Goal: Task Accomplishment & Management: Manage account settings

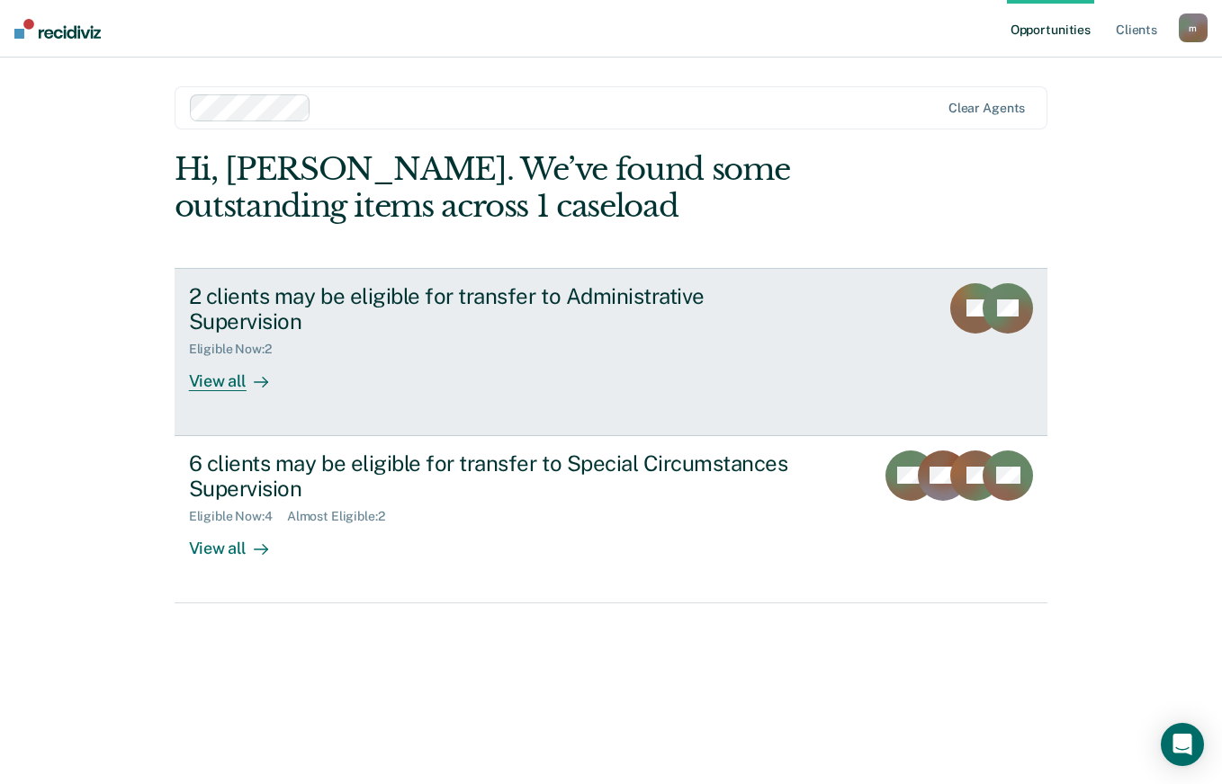
click at [260, 375] on icon at bounding box center [261, 382] width 14 height 14
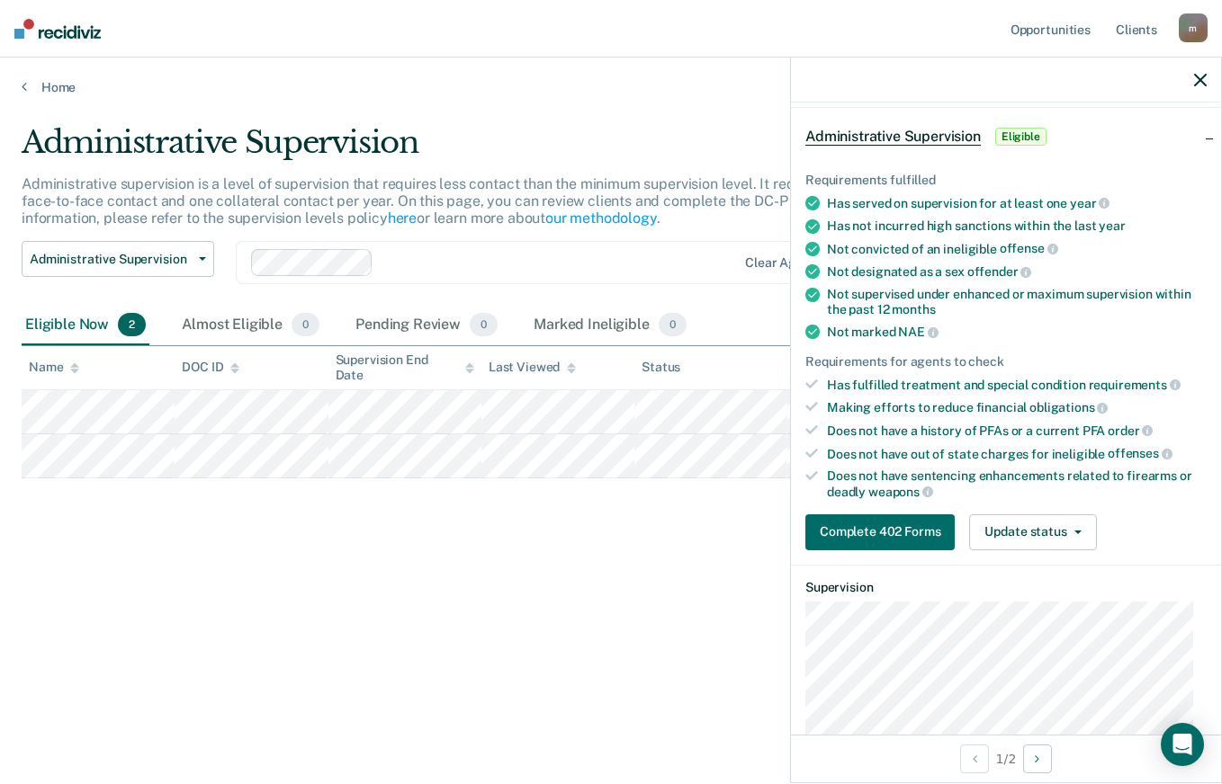
scroll to position [270, 0]
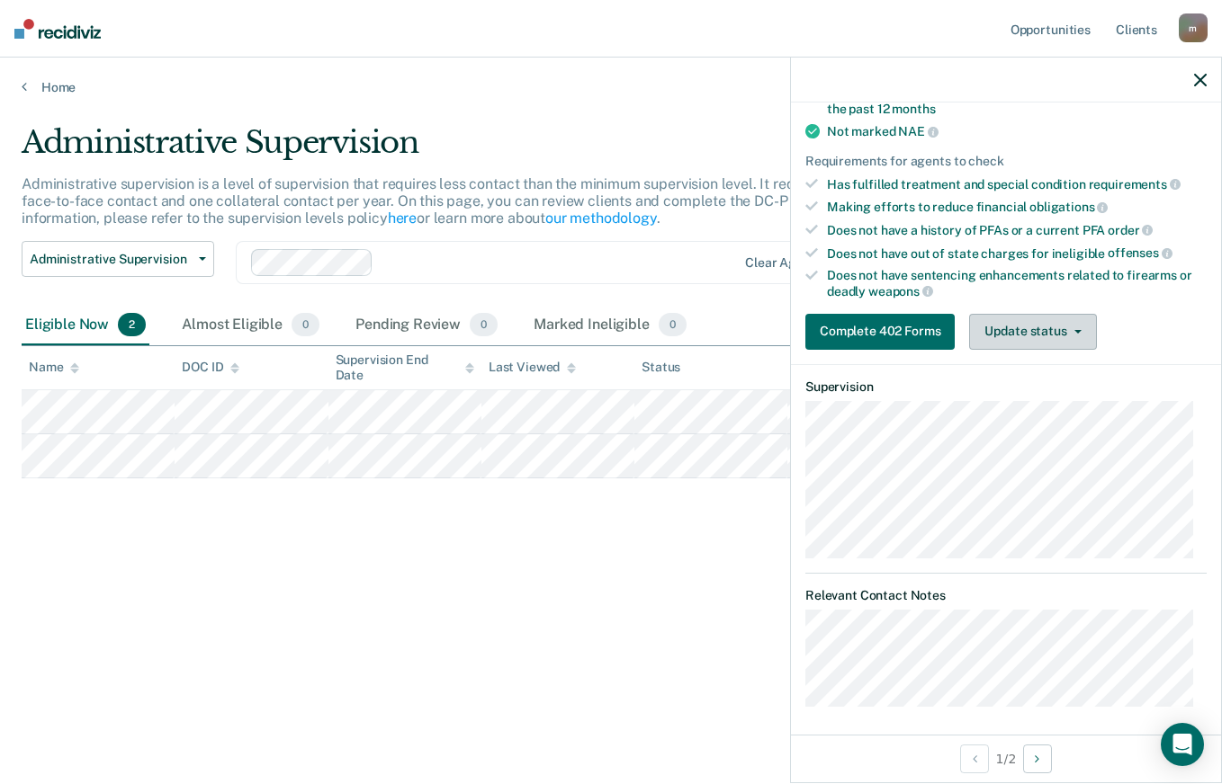
click at [1075, 336] on button "Update status" at bounding box center [1032, 332] width 127 height 36
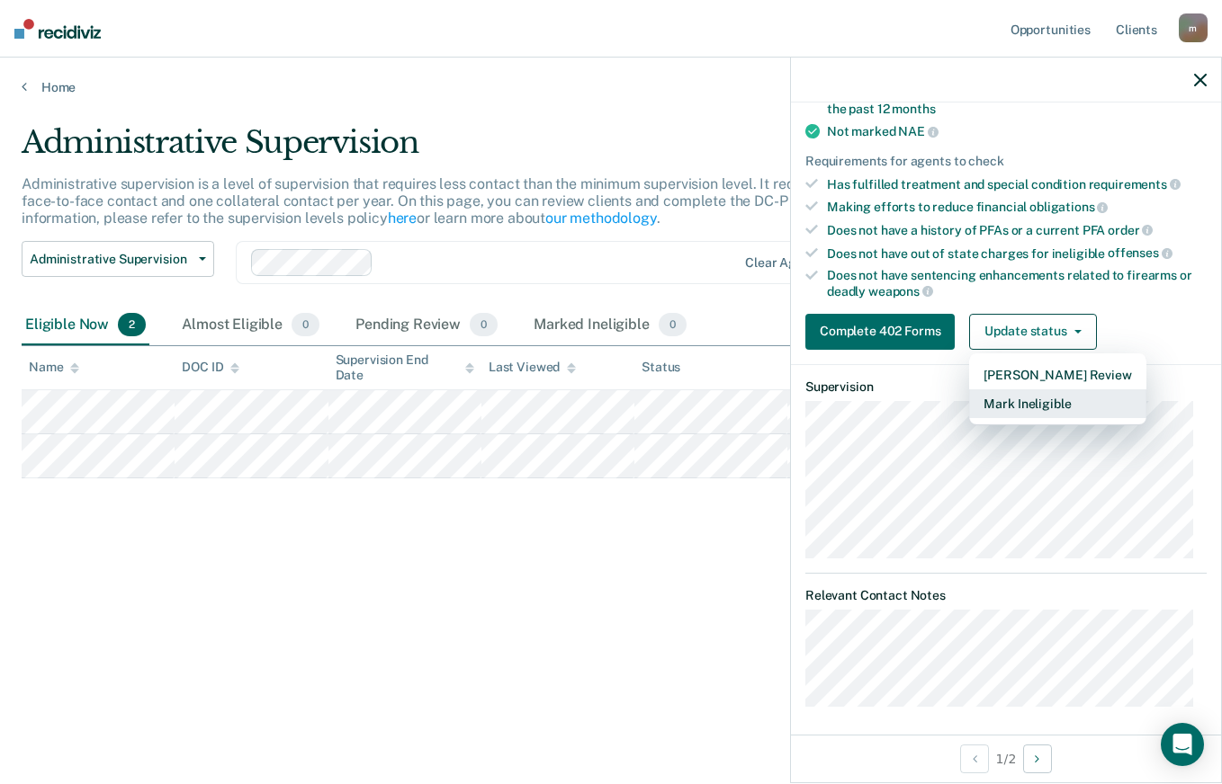
click at [1077, 404] on button "Mark Ineligible" at bounding box center [1057, 404] width 176 height 29
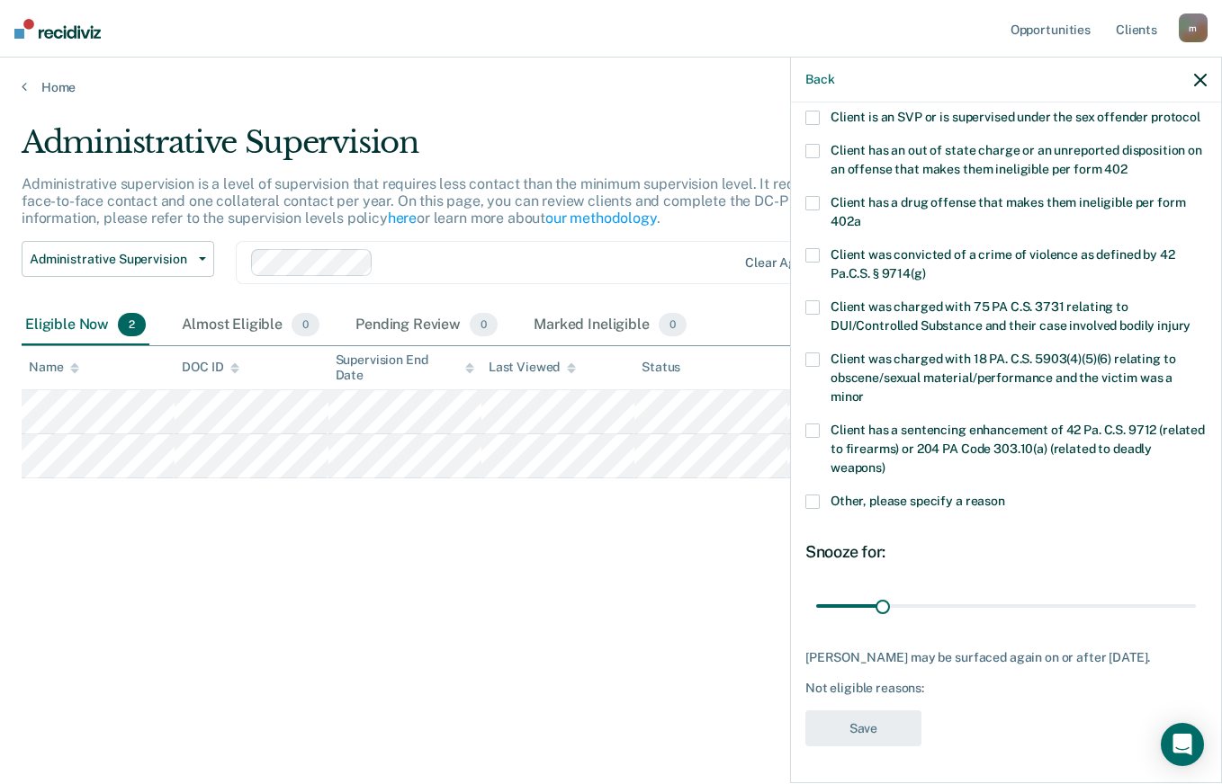
scroll to position [0, 0]
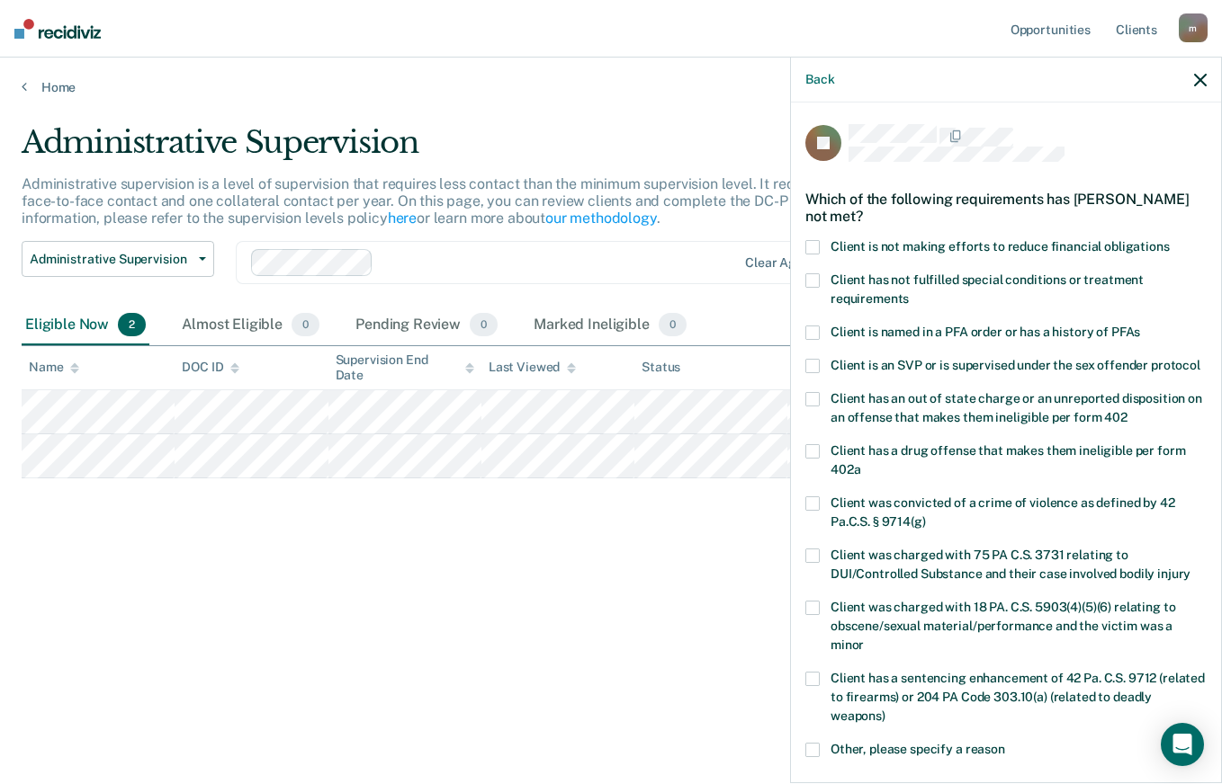
click at [818, 277] on span at bounding box center [812, 280] width 14 height 14
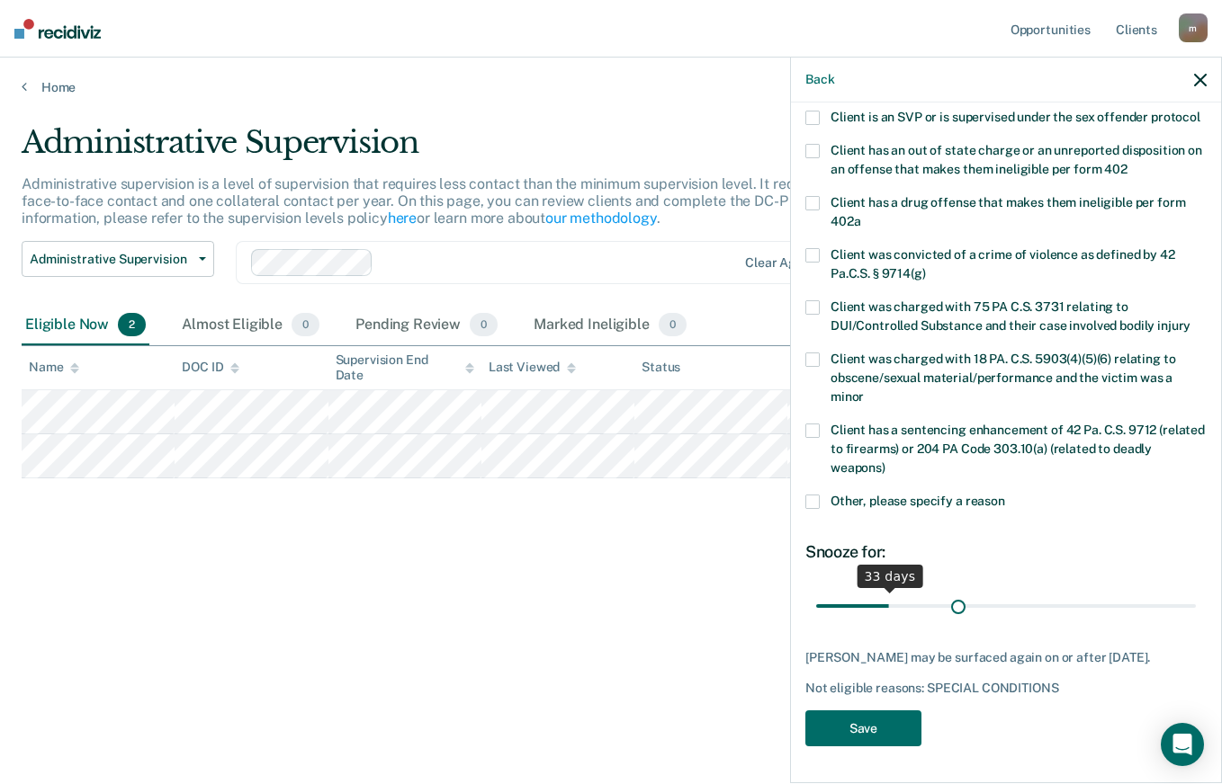
scroll to position [264, 0]
drag, startPoint x: 879, startPoint y: 588, endPoint x: 999, endPoint y: 604, distance: 120.6
type input "90"
click at [999, 604] on input "range" at bounding box center [1006, 605] width 380 height 31
click at [883, 721] on button "Save" at bounding box center [863, 729] width 116 height 37
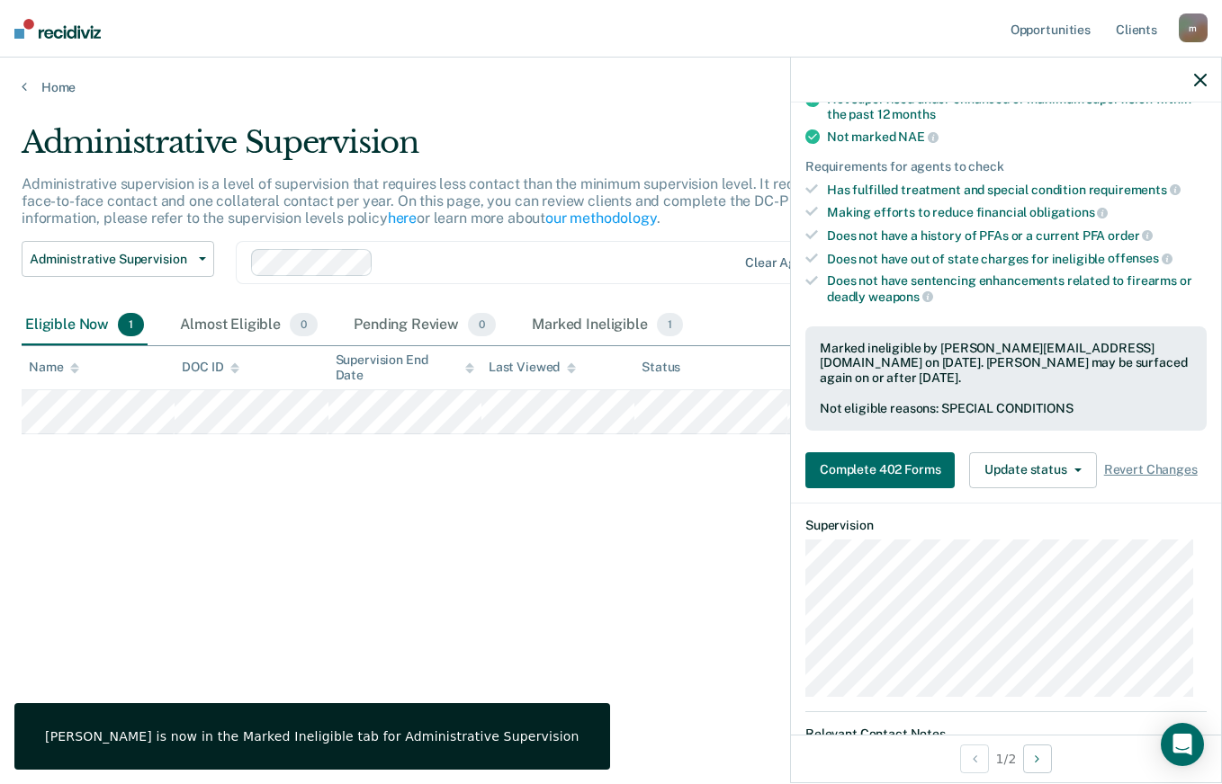
click at [694, 451] on div "Administrative Supervision Administrative supervision is a level of supervision…" at bounding box center [611, 386] width 1178 height 525
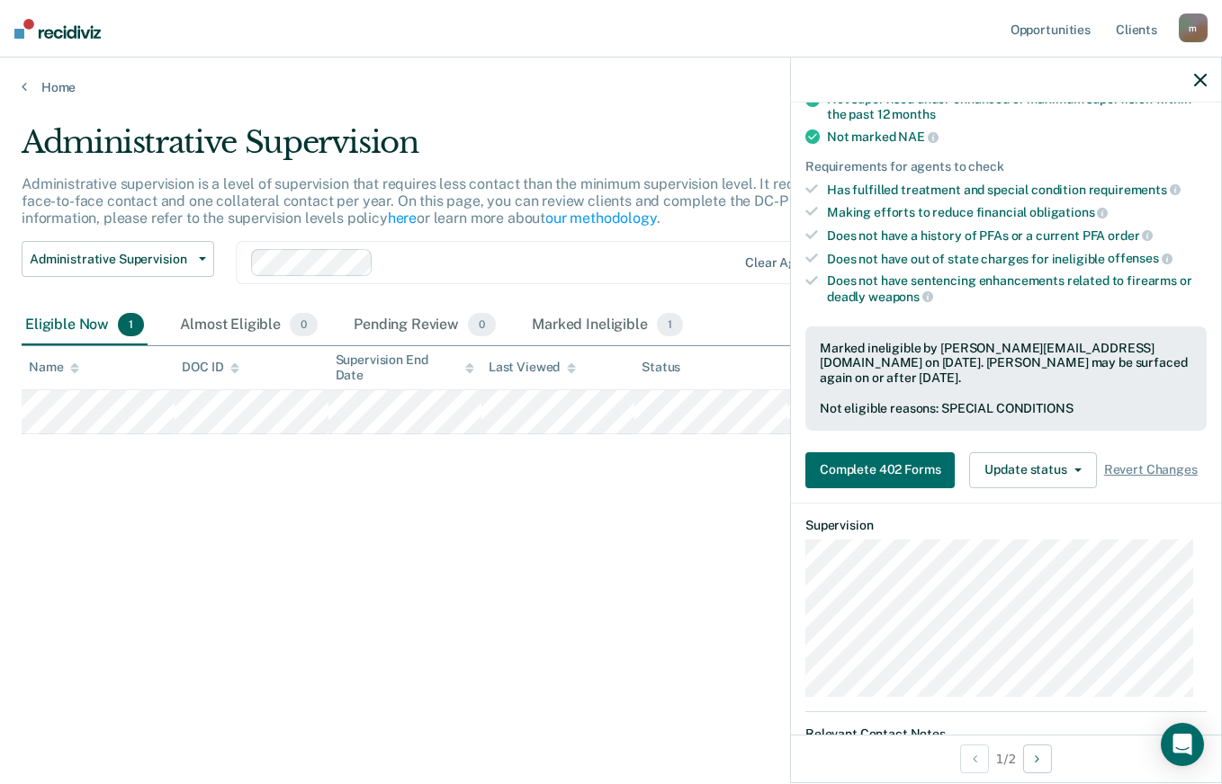
click at [1204, 79] on icon "button" at bounding box center [1200, 80] width 13 height 13
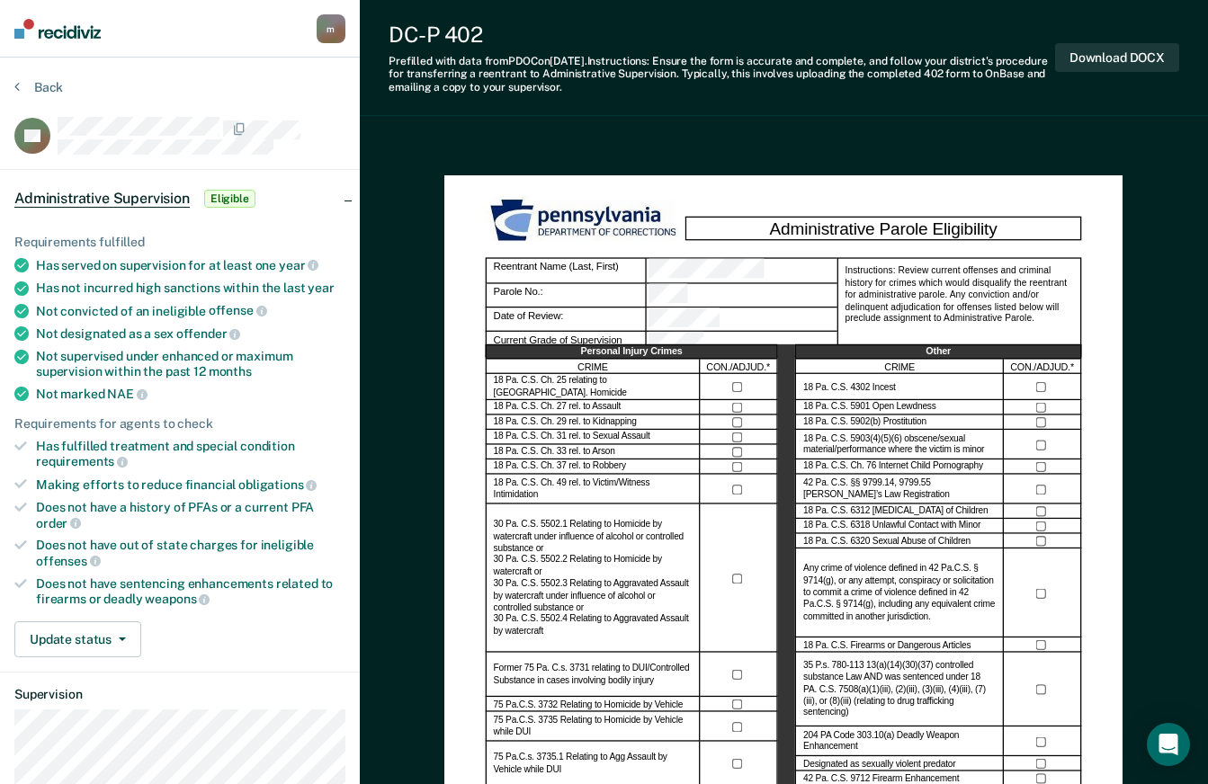
click at [284, 223] on div "Administrative Supervision Eligible" at bounding box center [180, 199] width 360 height 58
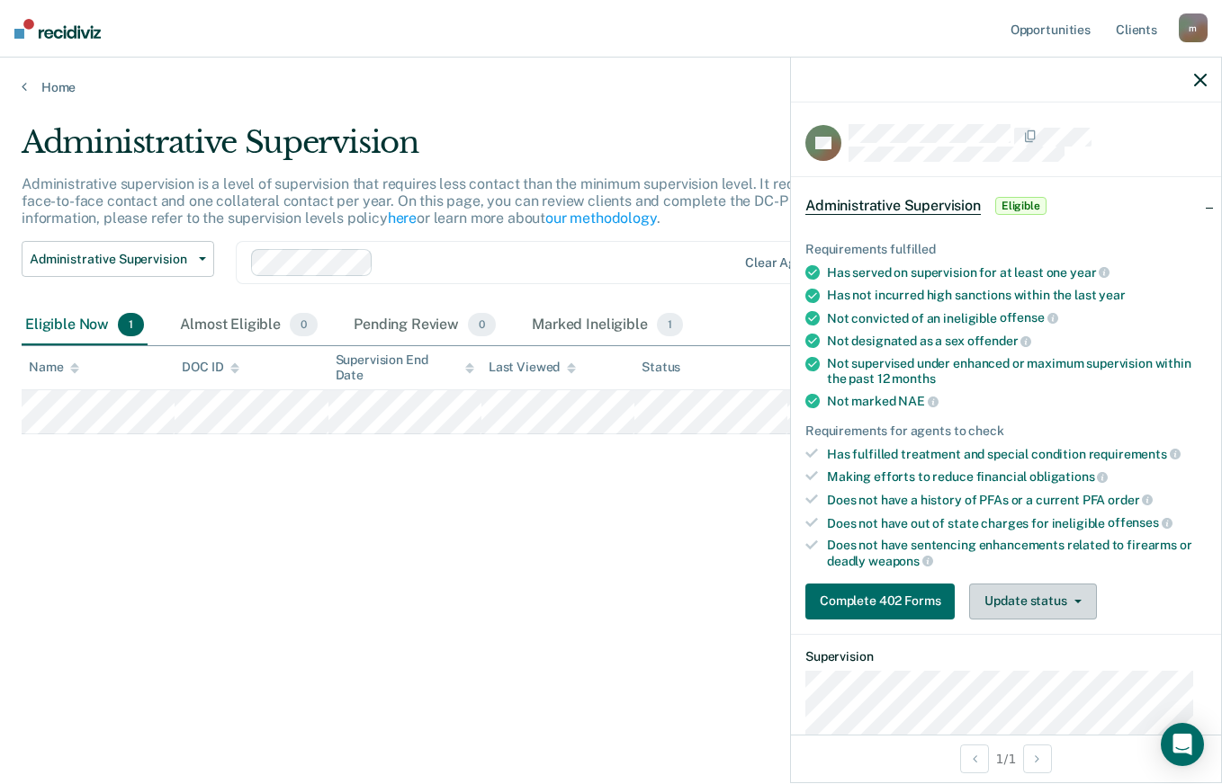
click at [1080, 602] on button "Update status" at bounding box center [1032, 602] width 127 height 36
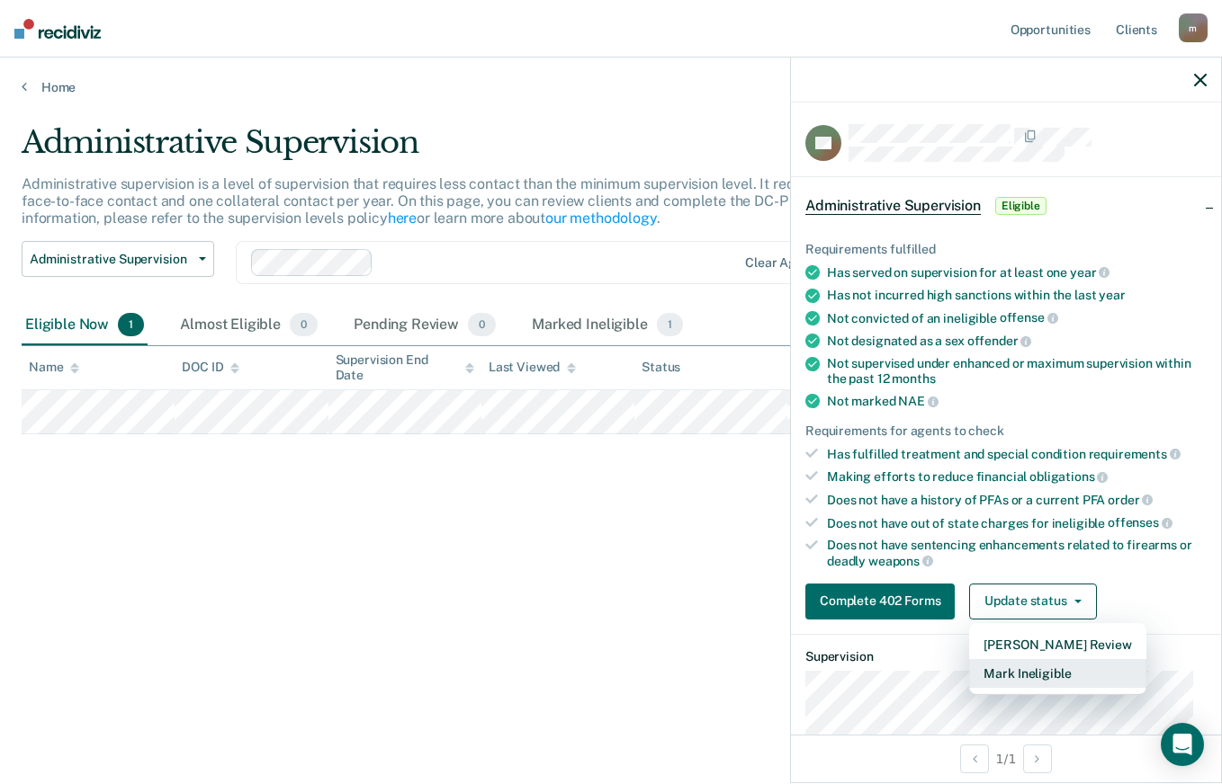
click at [1060, 677] on button "Mark Ineligible" at bounding box center [1057, 673] width 176 height 29
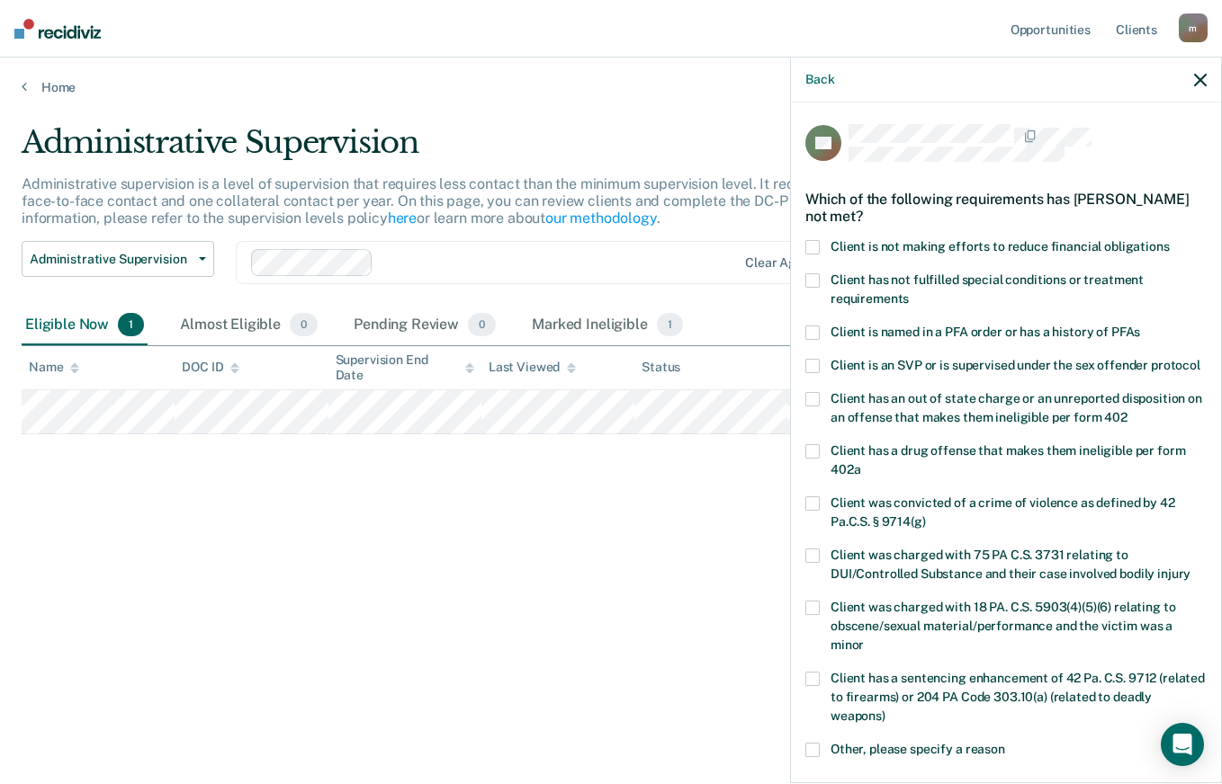
click at [817, 276] on span at bounding box center [812, 280] width 14 height 14
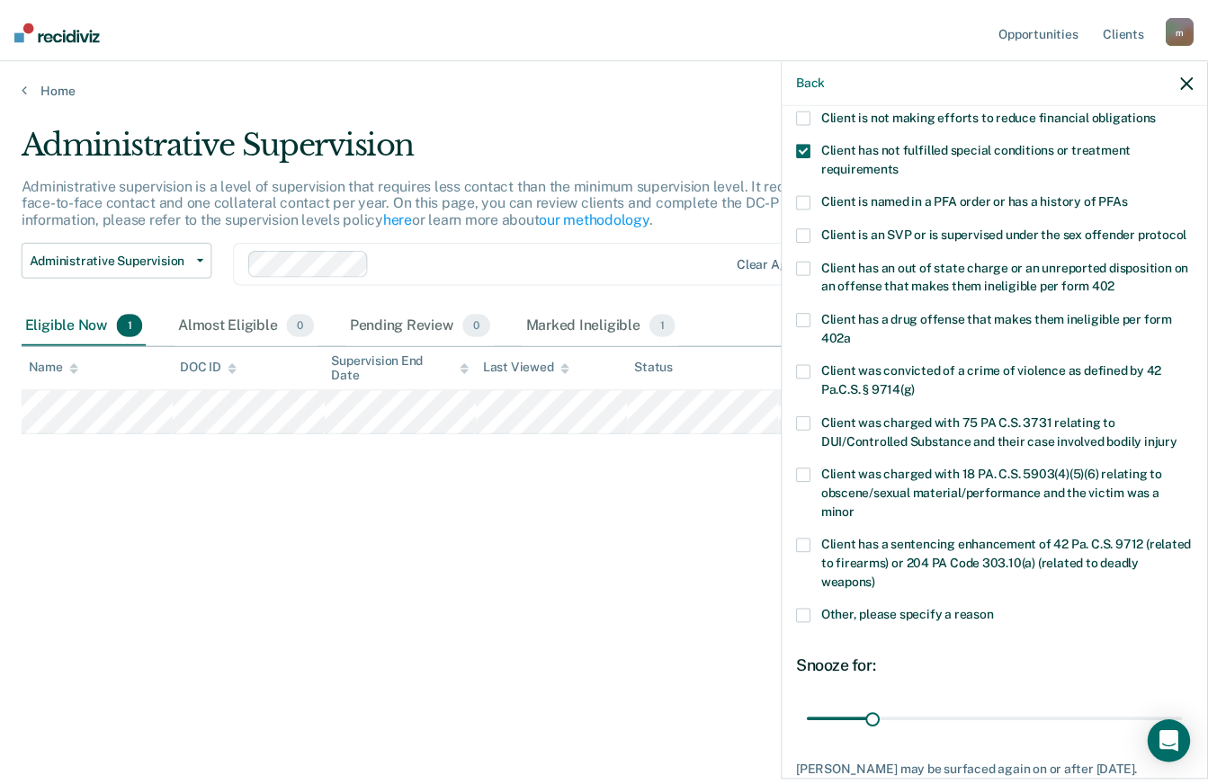
scroll to position [280, 0]
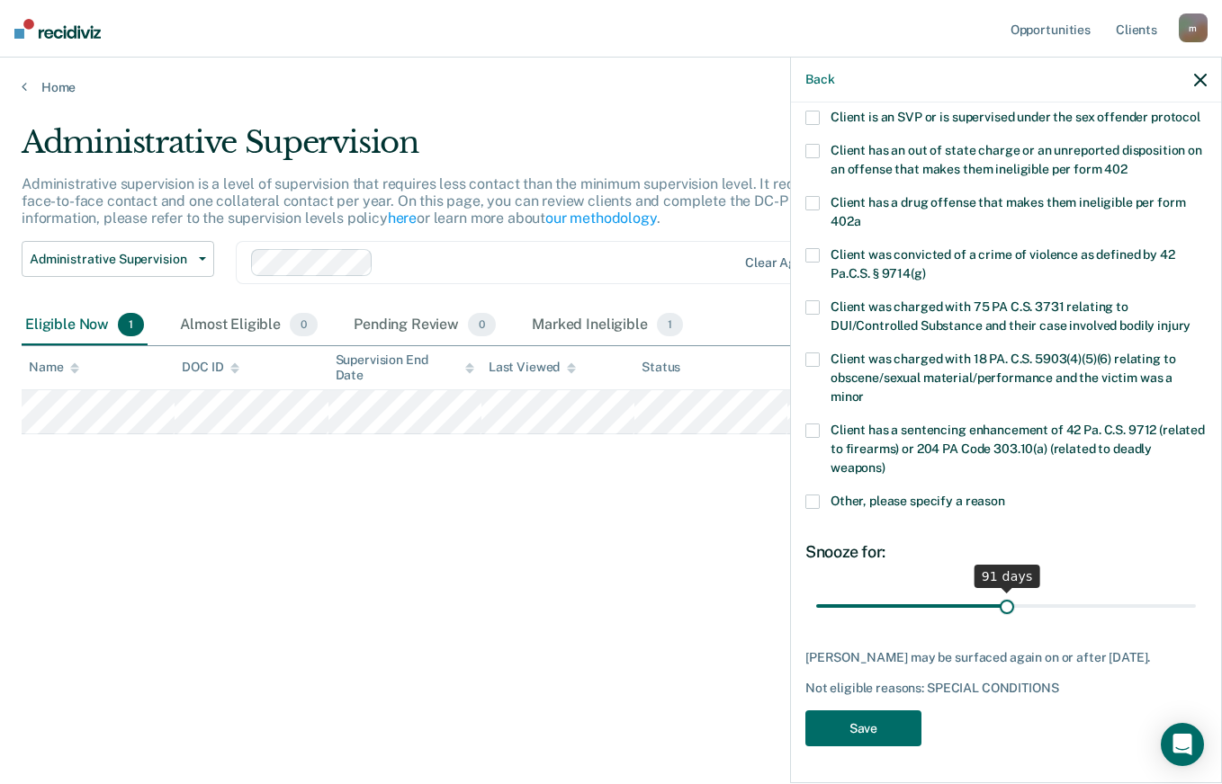
drag, startPoint x: 882, startPoint y: 588, endPoint x: 999, endPoint y: 592, distance: 117.9
click at [999, 592] on input "range" at bounding box center [1006, 605] width 380 height 31
type input "90"
click at [998, 592] on input "range" at bounding box center [1006, 605] width 380 height 31
click at [866, 727] on button "Save" at bounding box center [863, 729] width 116 height 37
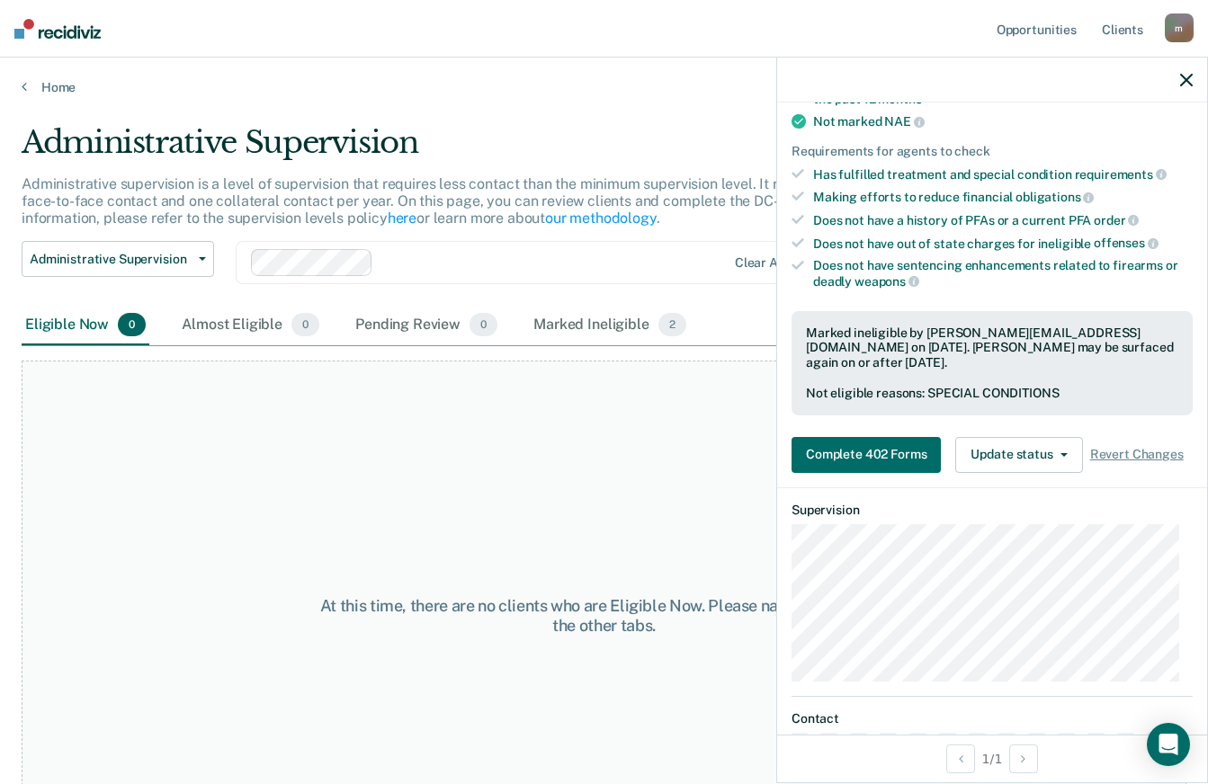
click at [299, 380] on div "At this time, there are no clients who are Eligible Now. Please navigate to one…" at bounding box center [604, 616] width 1165 height 511
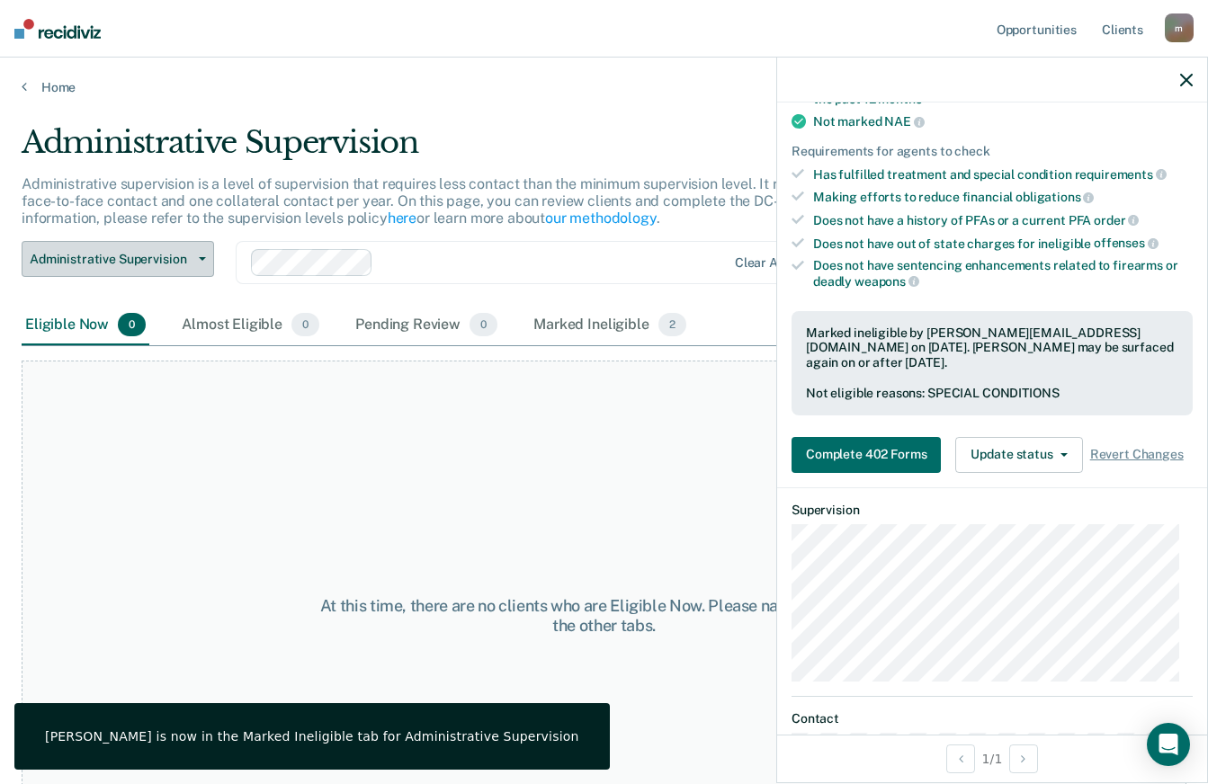
click at [157, 265] on span "Administrative Supervision" at bounding box center [111, 259] width 162 height 15
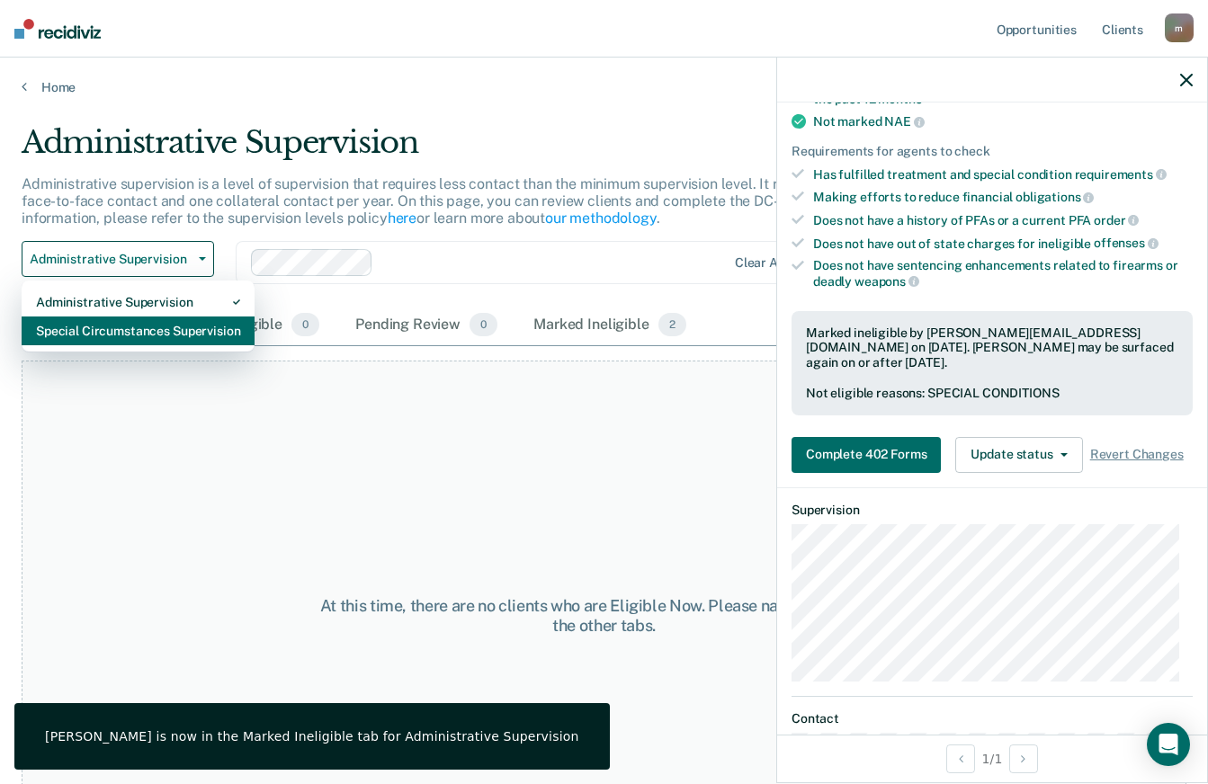
click at [160, 324] on div "Special Circumstances Supervision" at bounding box center [138, 331] width 204 height 29
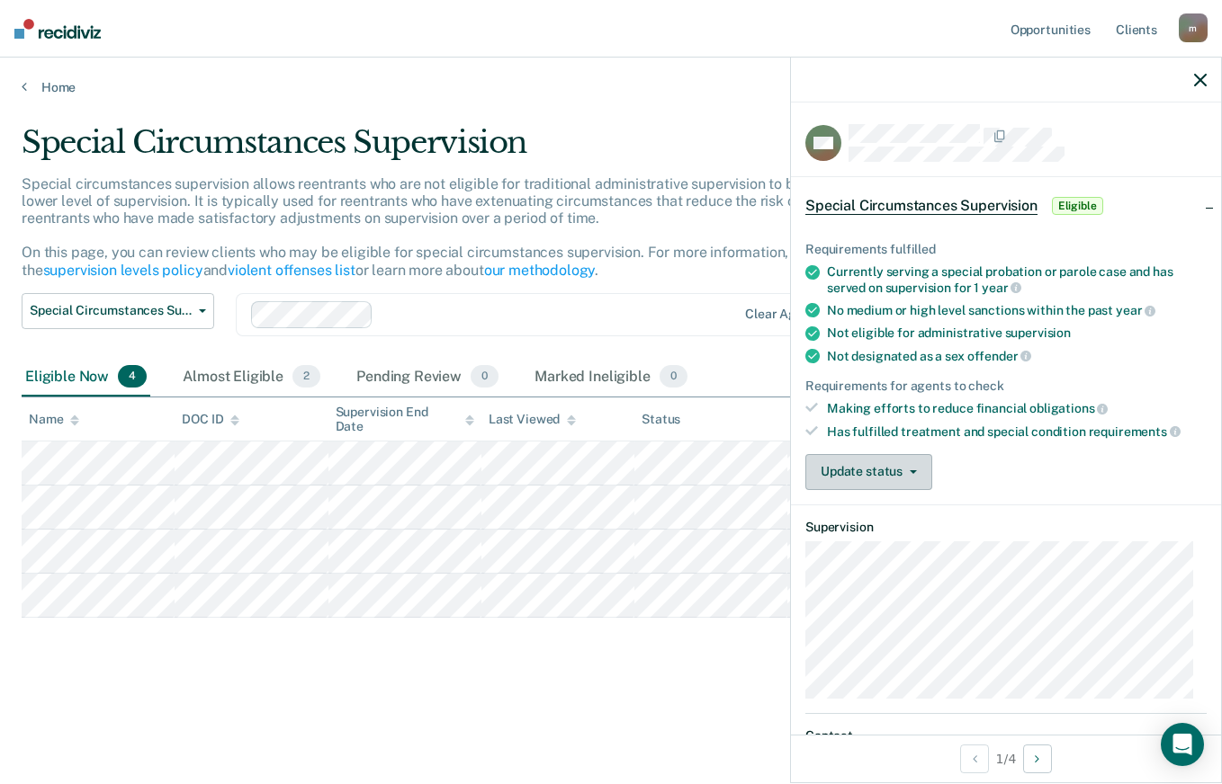
click at [856, 470] on button "Update status" at bounding box center [868, 472] width 127 height 36
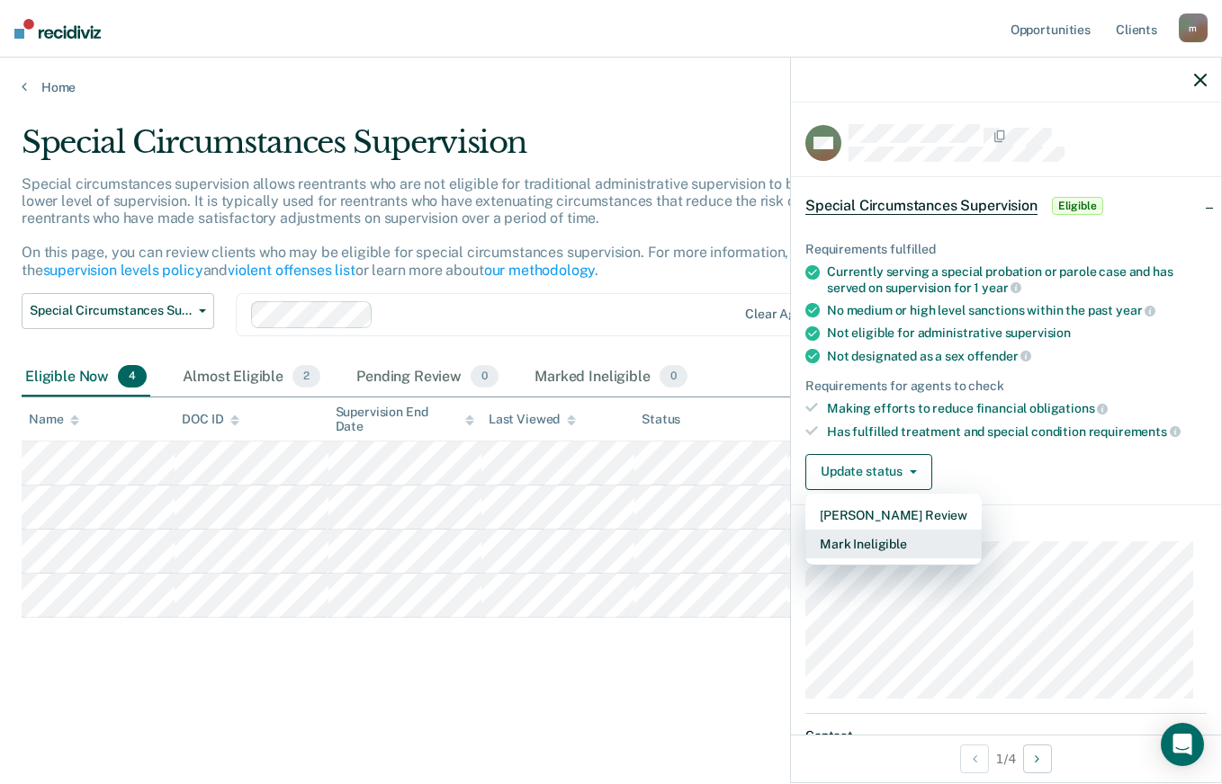
click at [885, 542] on button "Mark Ineligible" at bounding box center [893, 544] width 176 height 29
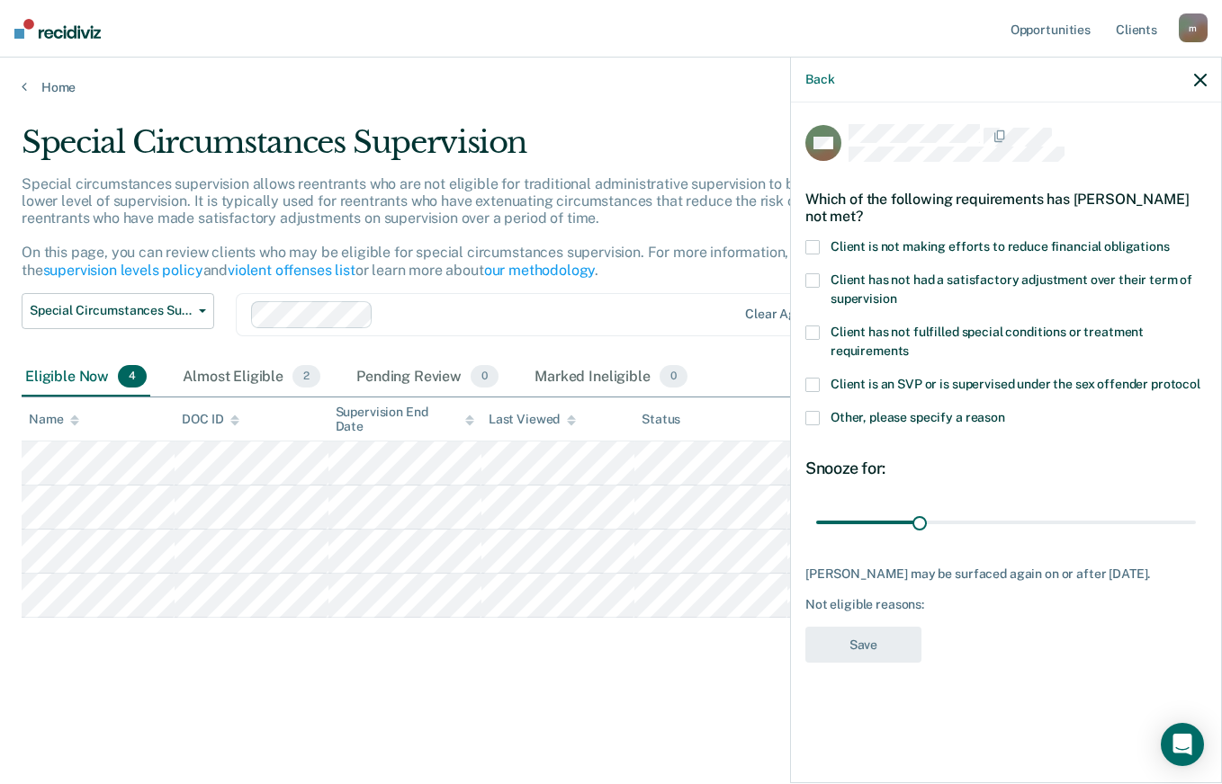
click at [811, 335] on span at bounding box center [812, 333] width 14 height 14
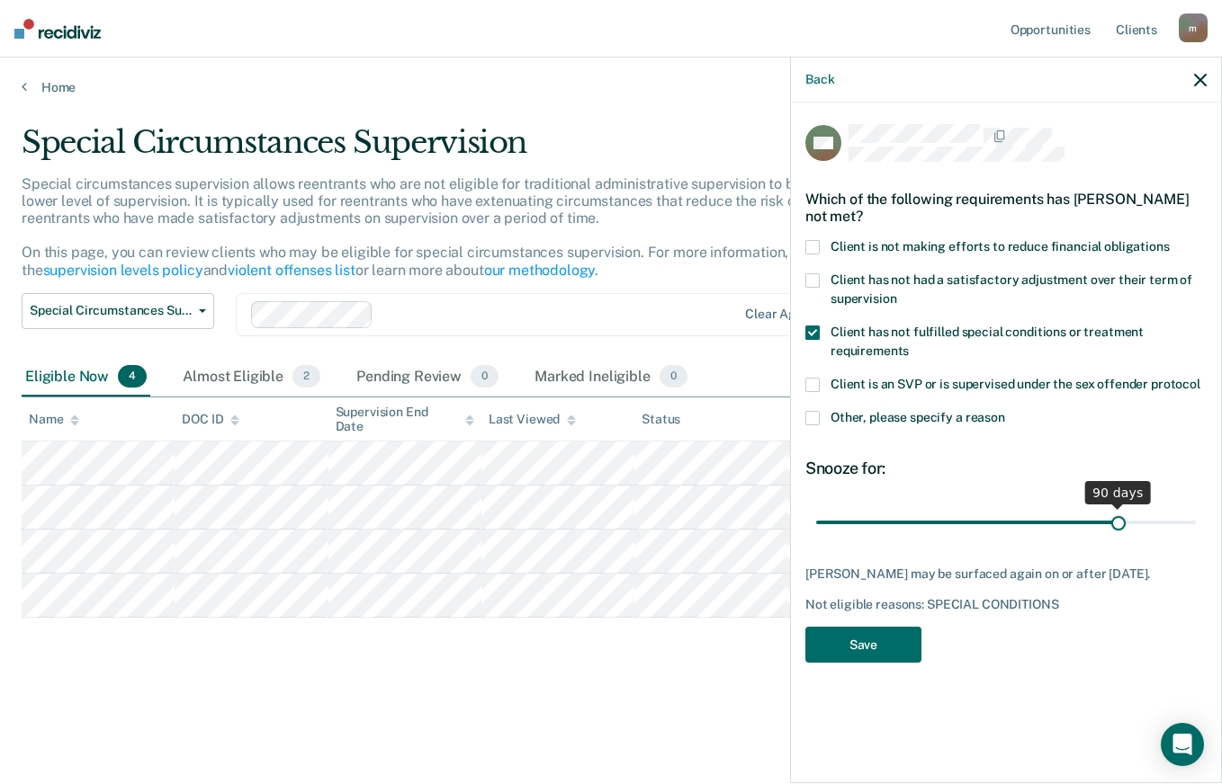
drag, startPoint x: 919, startPoint y: 528, endPoint x: 1120, endPoint y: 520, distance: 201.7
type input "90"
click at [1120, 520] on input "range" at bounding box center [1006, 521] width 380 height 31
click at [908, 664] on button "Save" at bounding box center [863, 645] width 116 height 37
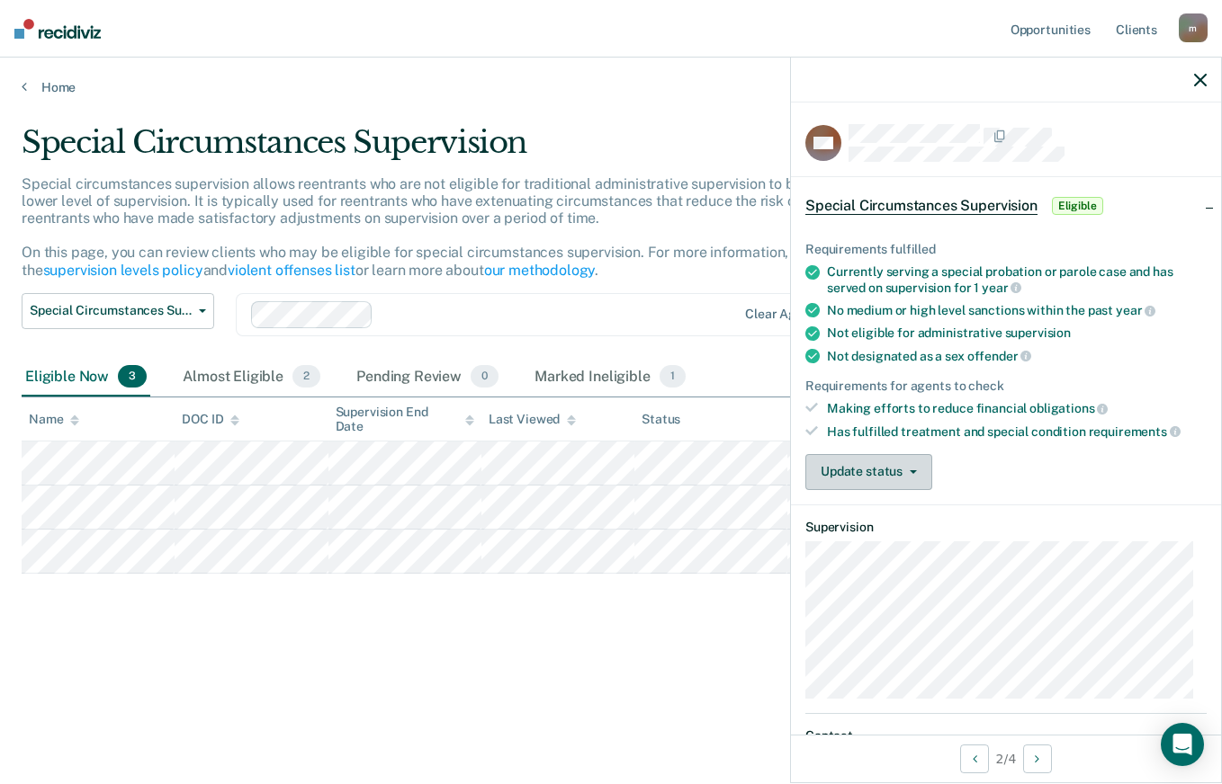
click at [846, 479] on button "Update status" at bounding box center [868, 472] width 127 height 36
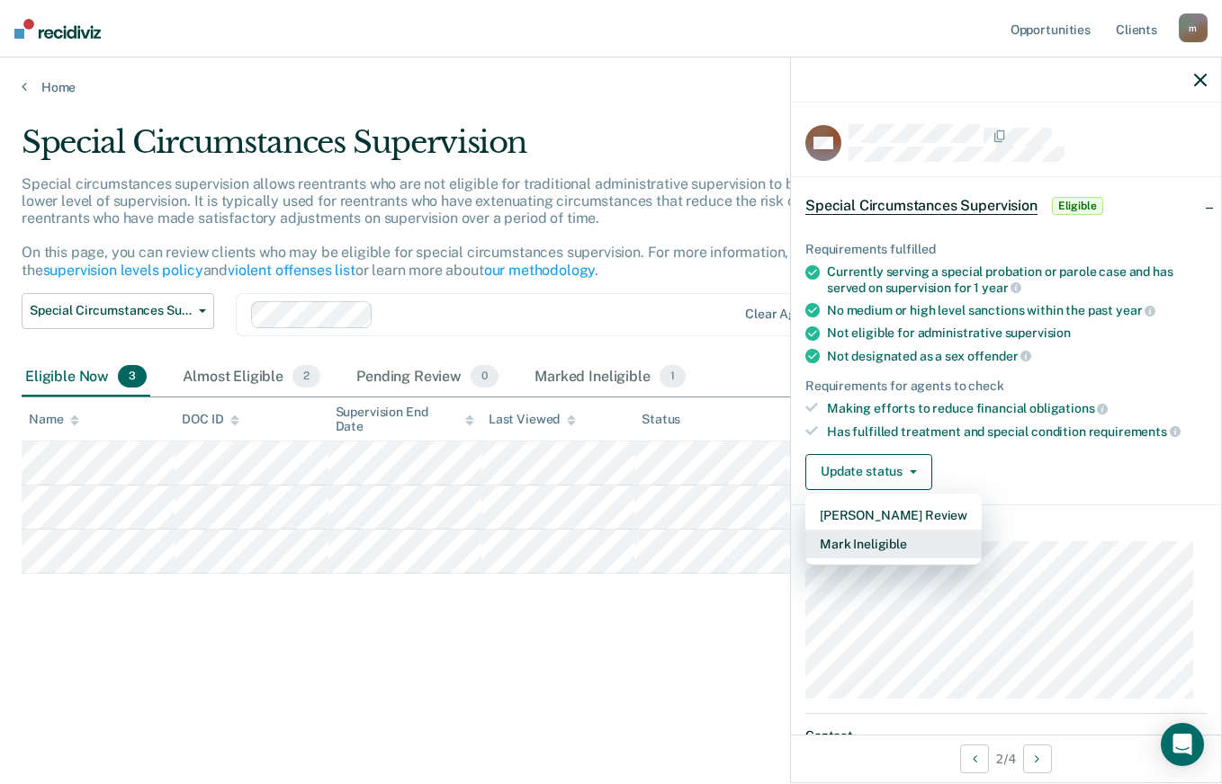
click at [911, 542] on button "Mark Ineligible" at bounding box center [893, 544] width 176 height 29
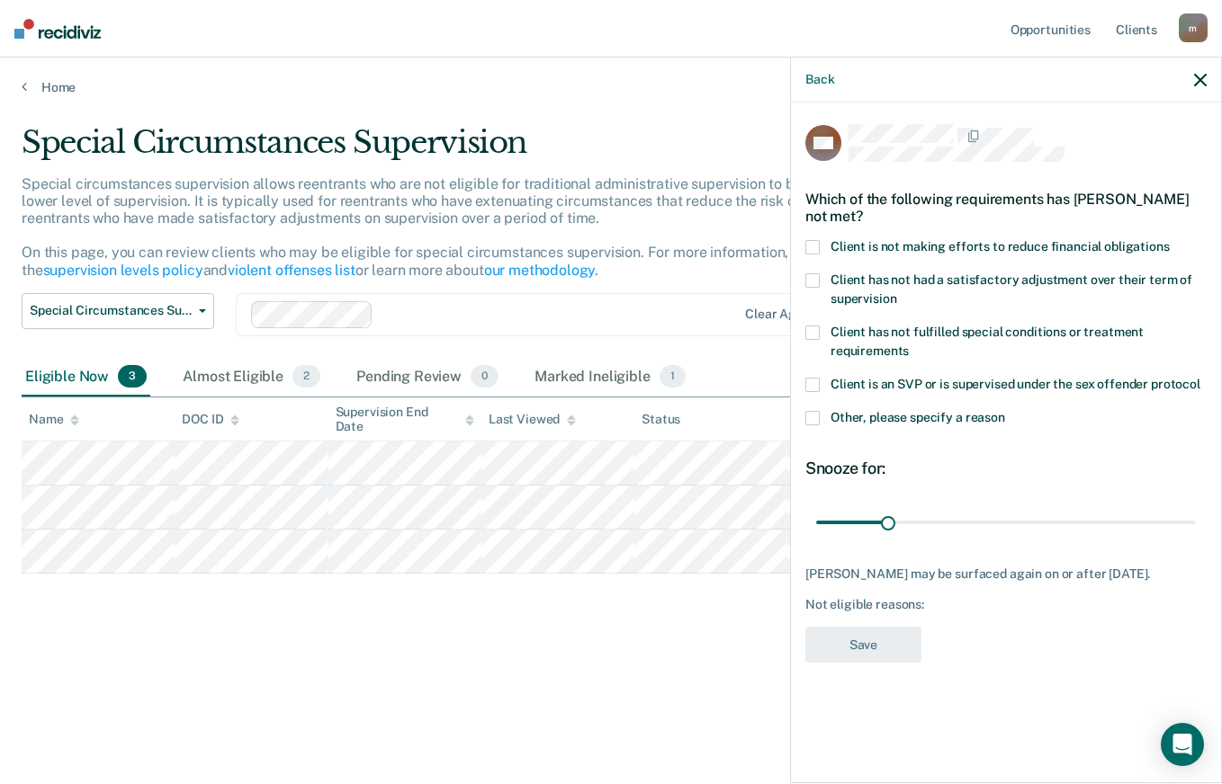
click at [812, 327] on span at bounding box center [812, 333] width 14 height 14
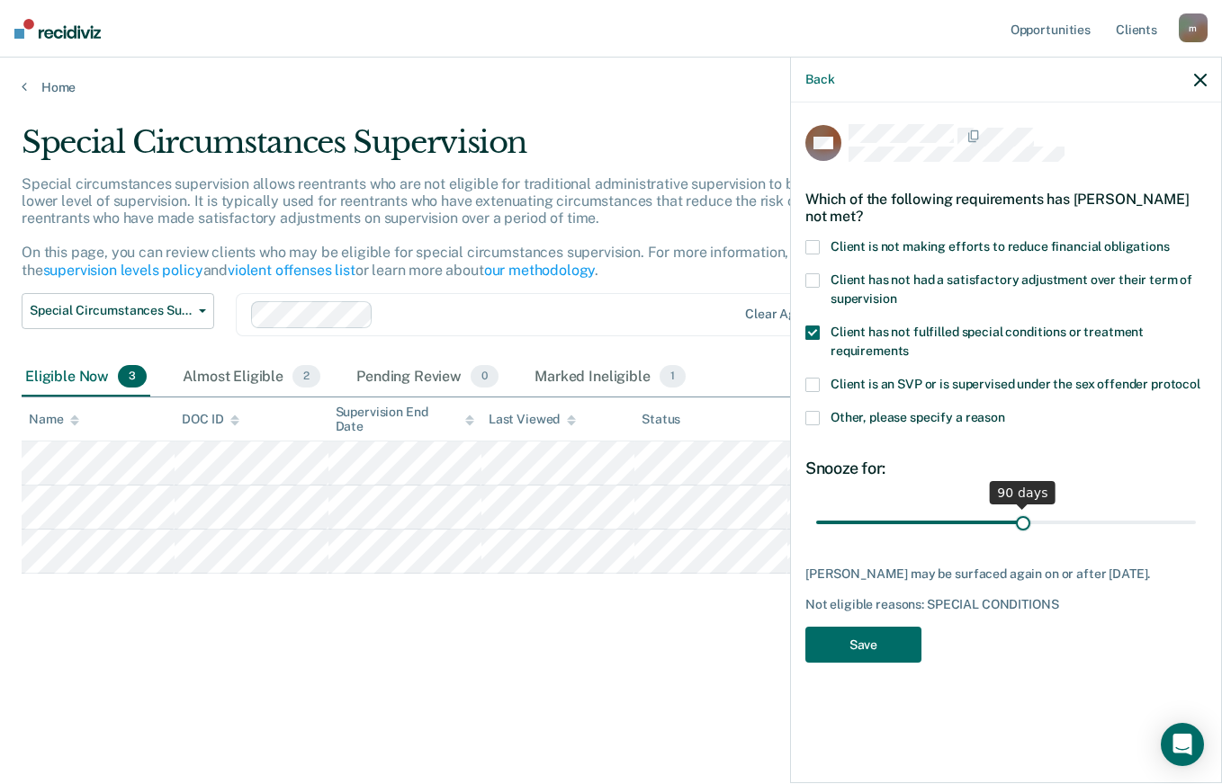
drag, startPoint x: 889, startPoint y: 517, endPoint x: 1023, endPoint y: 520, distance: 134.1
type input "90"
click at [1023, 520] on input "range" at bounding box center [1006, 521] width 380 height 31
click at [876, 635] on button "Save" at bounding box center [863, 645] width 116 height 37
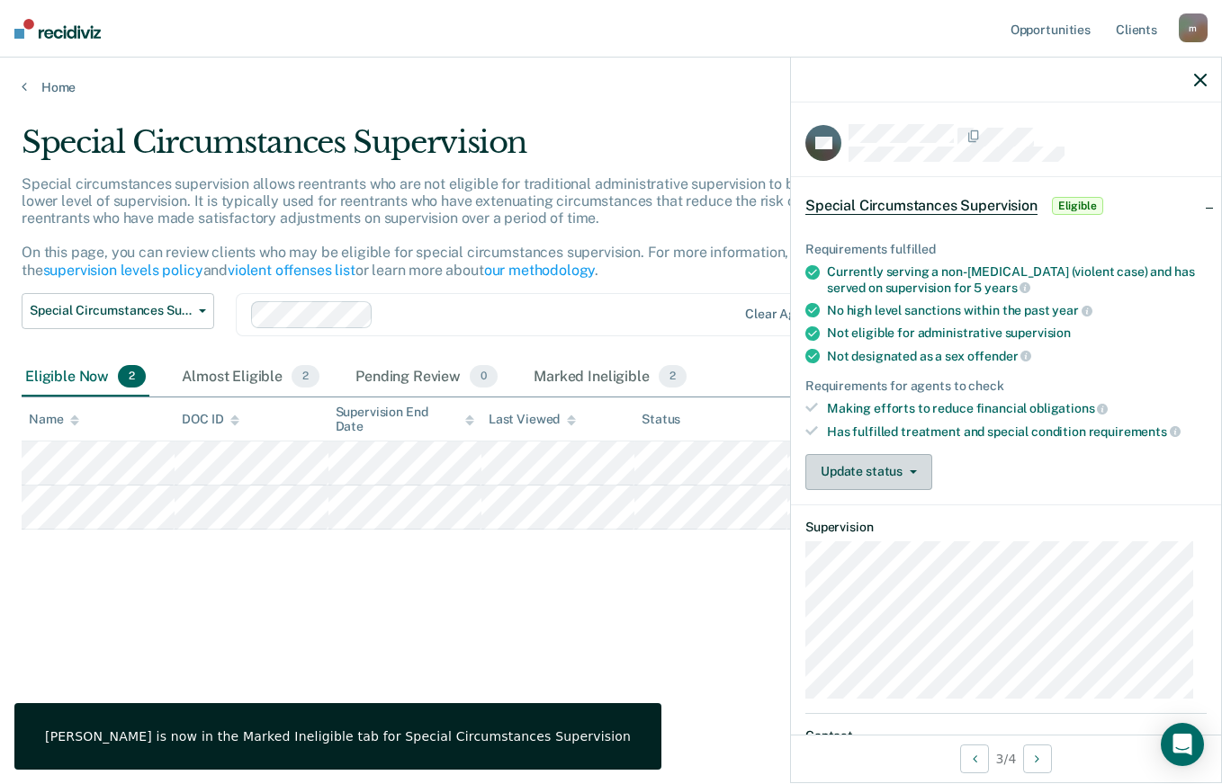
click at [866, 462] on button "Update status" at bounding box center [868, 472] width 127 height 36
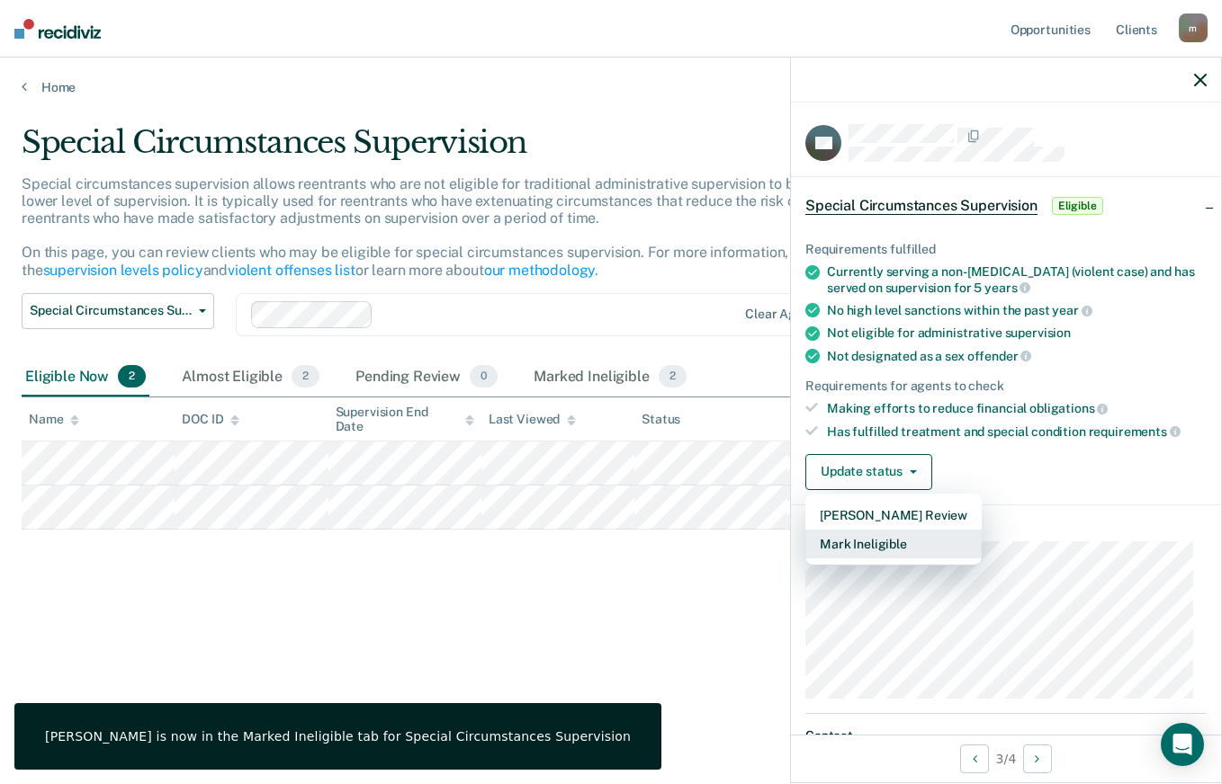
click at [890, 549] on button "Mark Ineligible" at bounding box center [893, 544] width 176 height 29
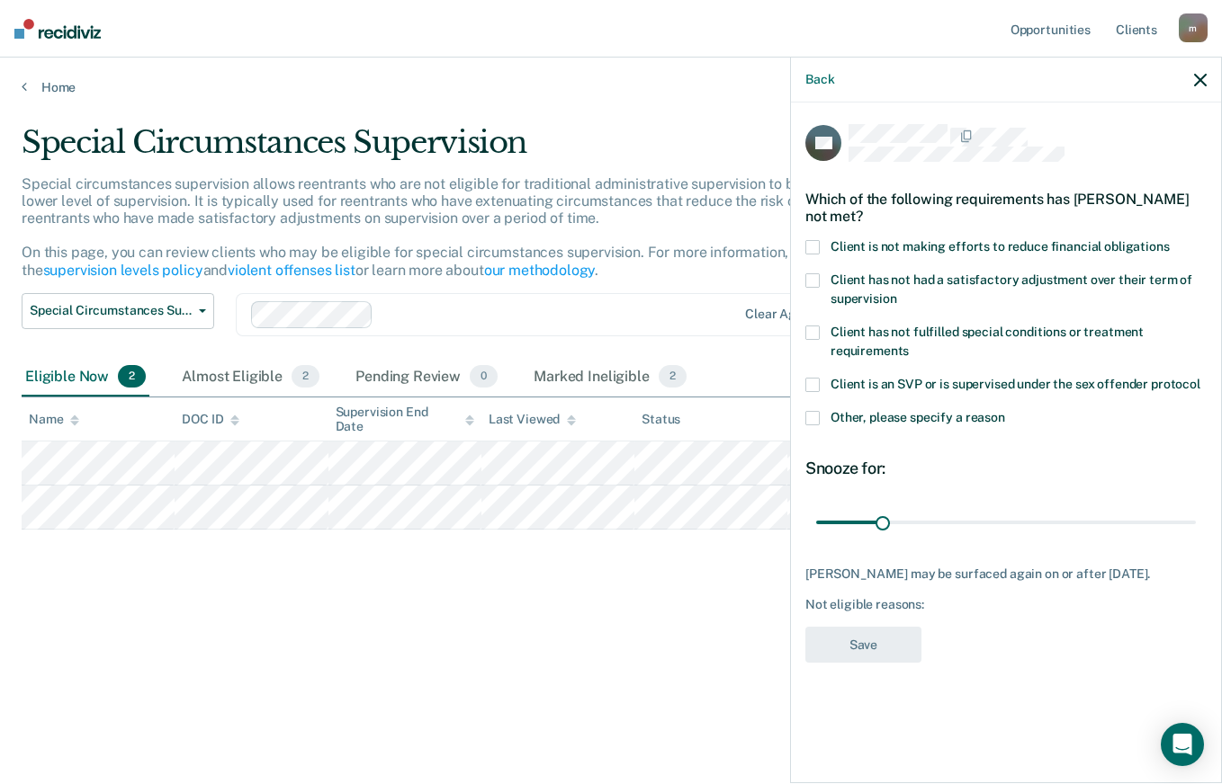
drag, startPoint x: 815, startPoint y: 327, endPoint x: 826, endPoint y: 332, distance: 11.7
click at [816, 327] on span at bounding box center [812, 333] width 14 height 14
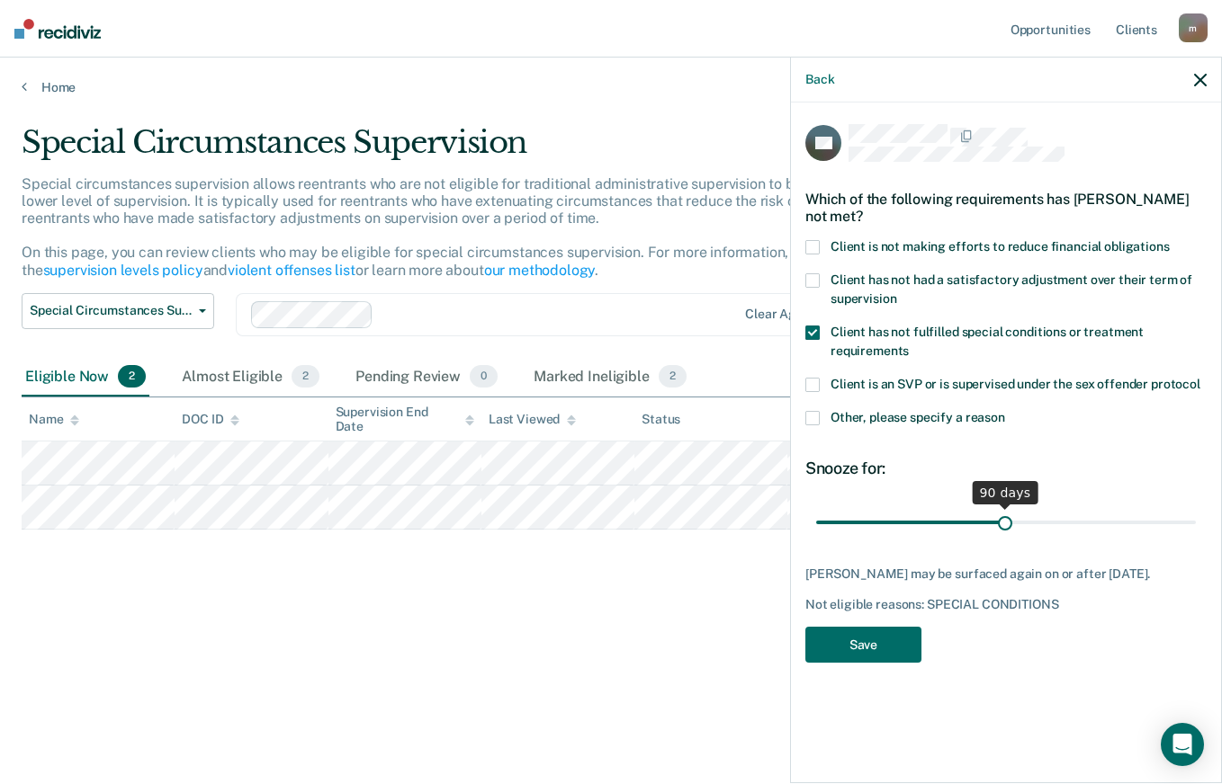
drag, startPoint x: 879, startPoint y: 521, endPoint x: 1005, endPoint y: 524, distance: 126.0
type input "90"
click at [1005, 524] on input "range" at bounding box center [1006, 521] width 380 height 31
click at [897, 636] on button "Save" at bounding box center [863, 645] width 116 height 37
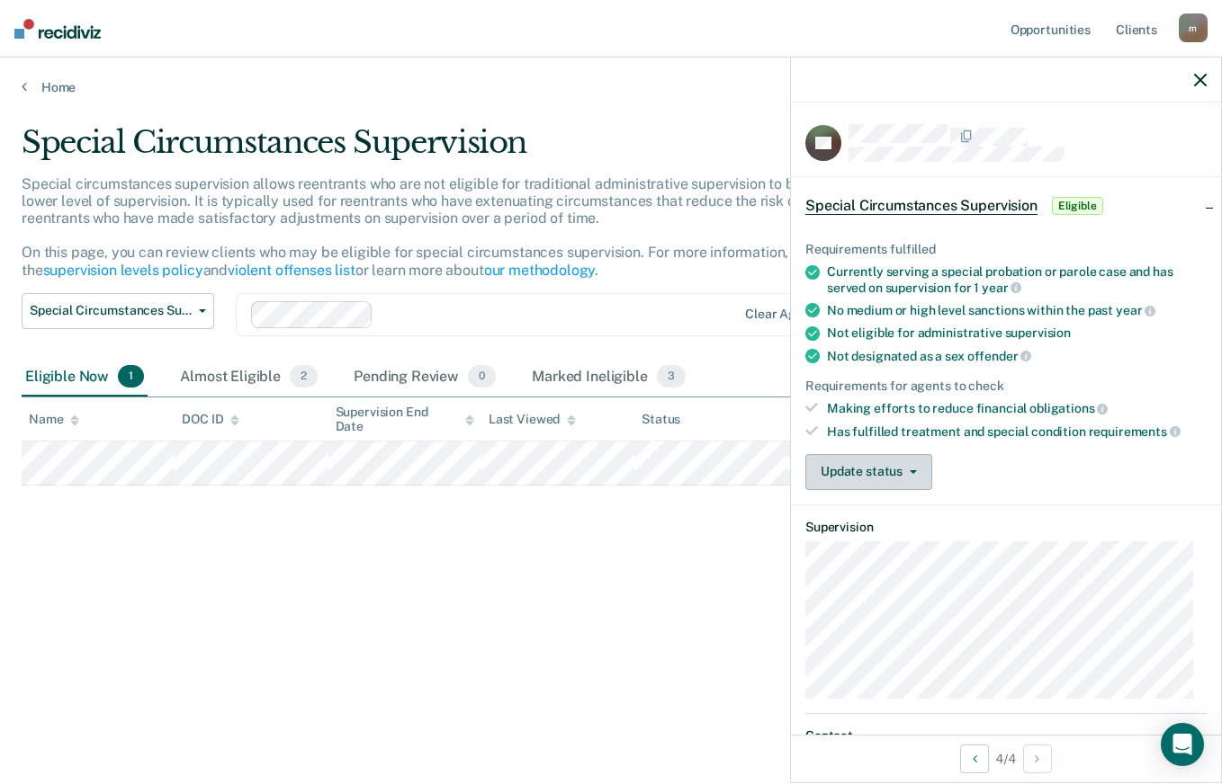
click at [874, 469] on button "Update status" at bounding box center [868, 472] width 127 height 36
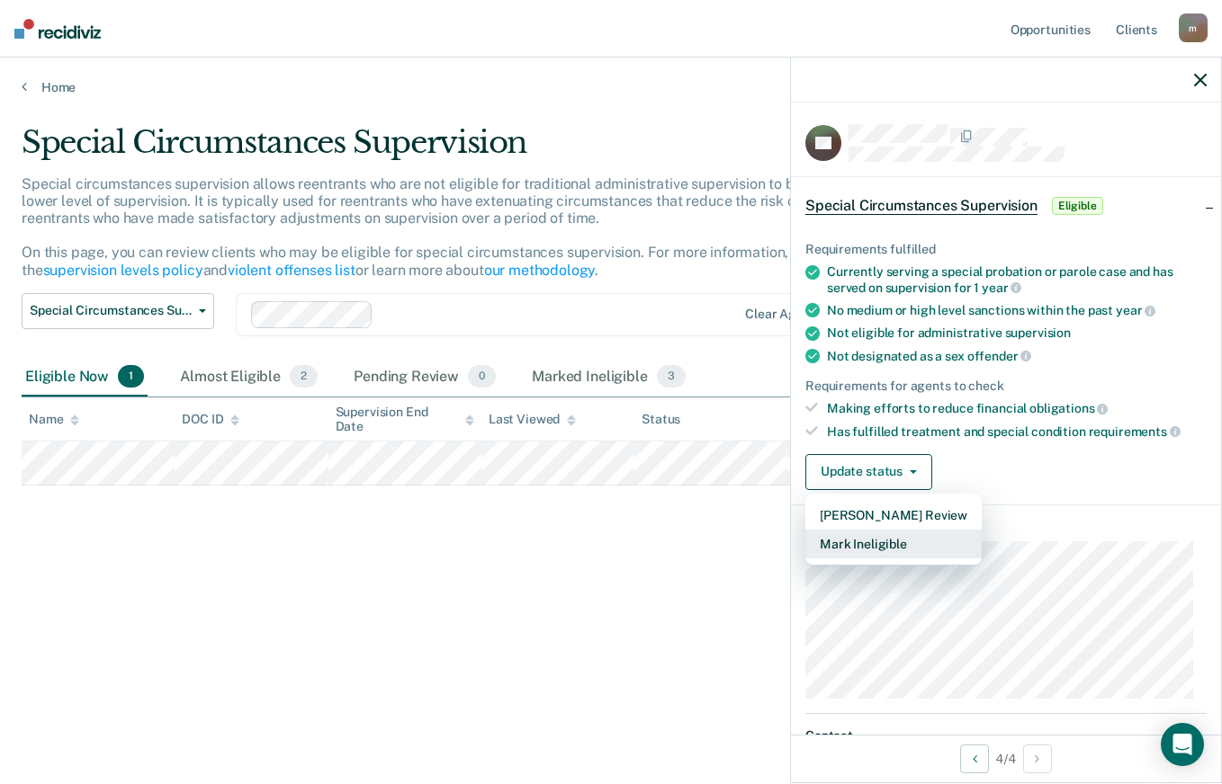
click at [893, 541] on button "Mark Ineligible" at bounding box center [893, 544] width 176 height 29
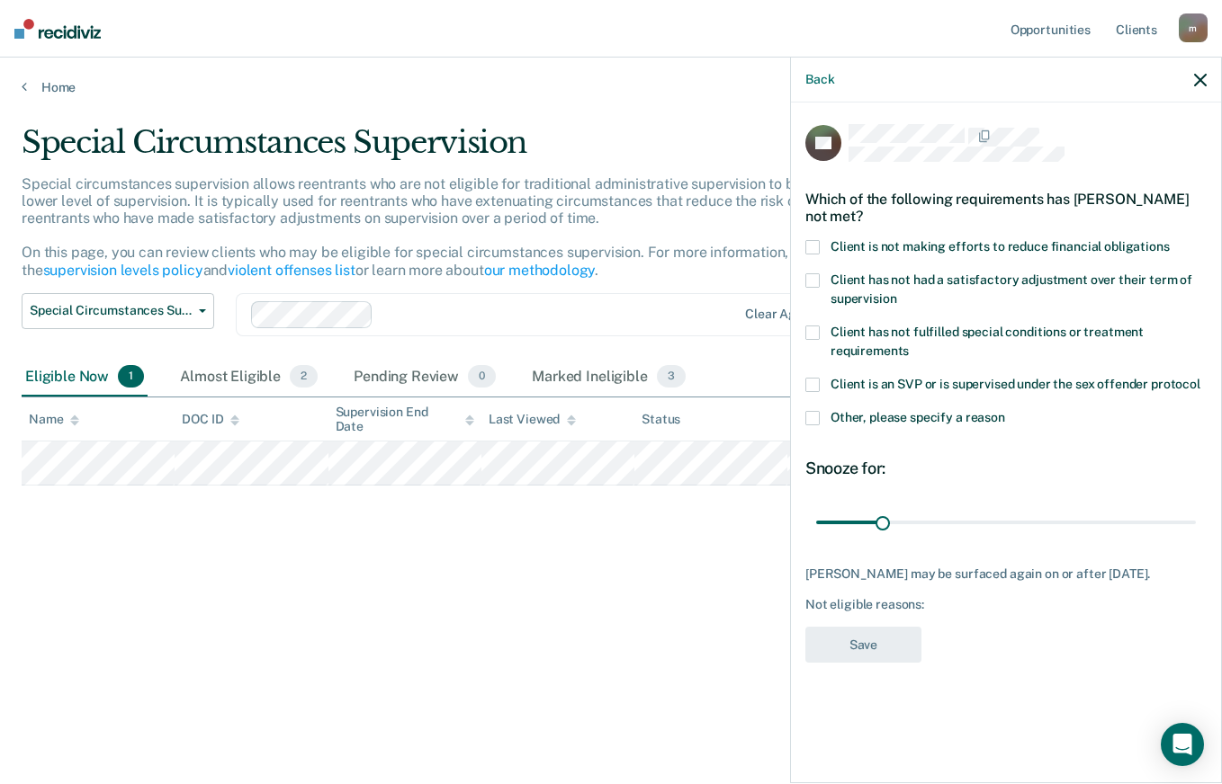
click at [816, 273] on span at bounding box center [812, 280] width 14 height 14
click at [812, 327] on span at bounding box center [812, 333] width 14 height 14
click at [810, 280] on span at bounding box center [812, 280] width 14 height 14
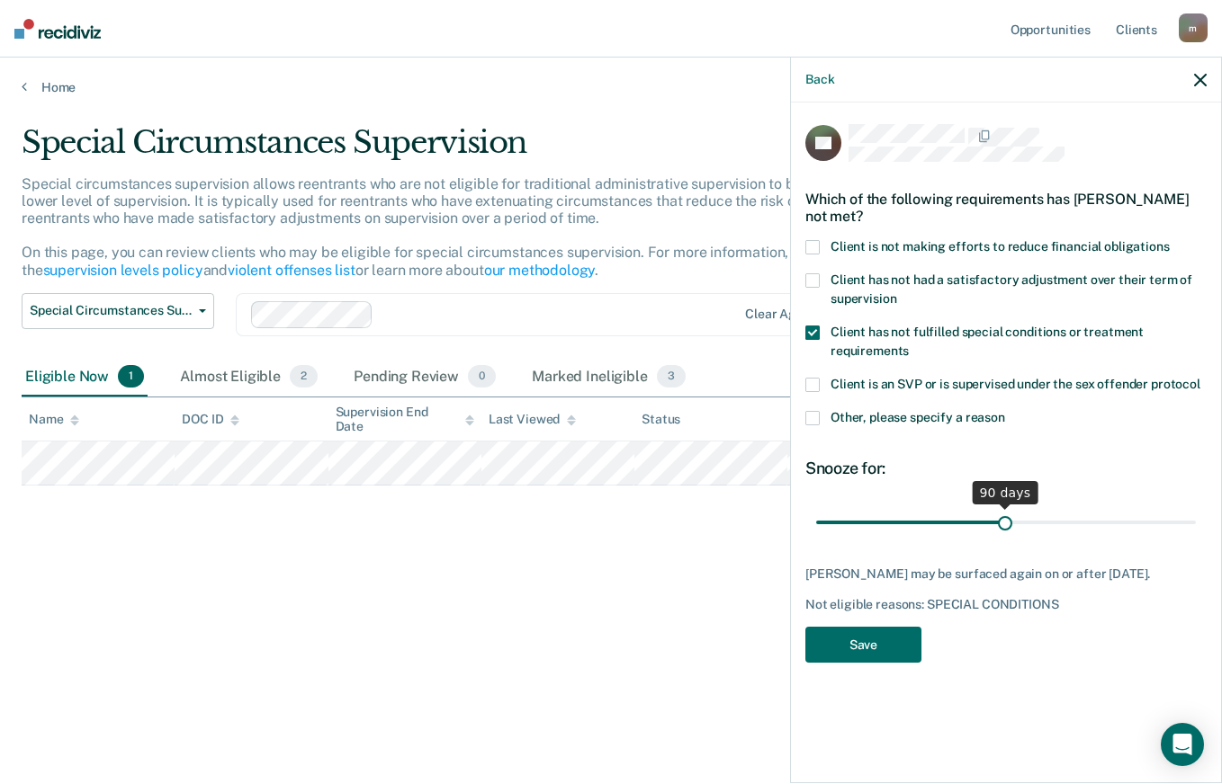
drag, startPoint x: 877, startPoint y: 523, endPoint x: 1004, endPoint y: 524, distance: 126.8
type input "90"
click at [1004, 524] on input "range" at bounding box center [1006, 521] width 380 height 31
click at [883, 645] on button "Save" at bounding box center [863, 645] width 116 height 37
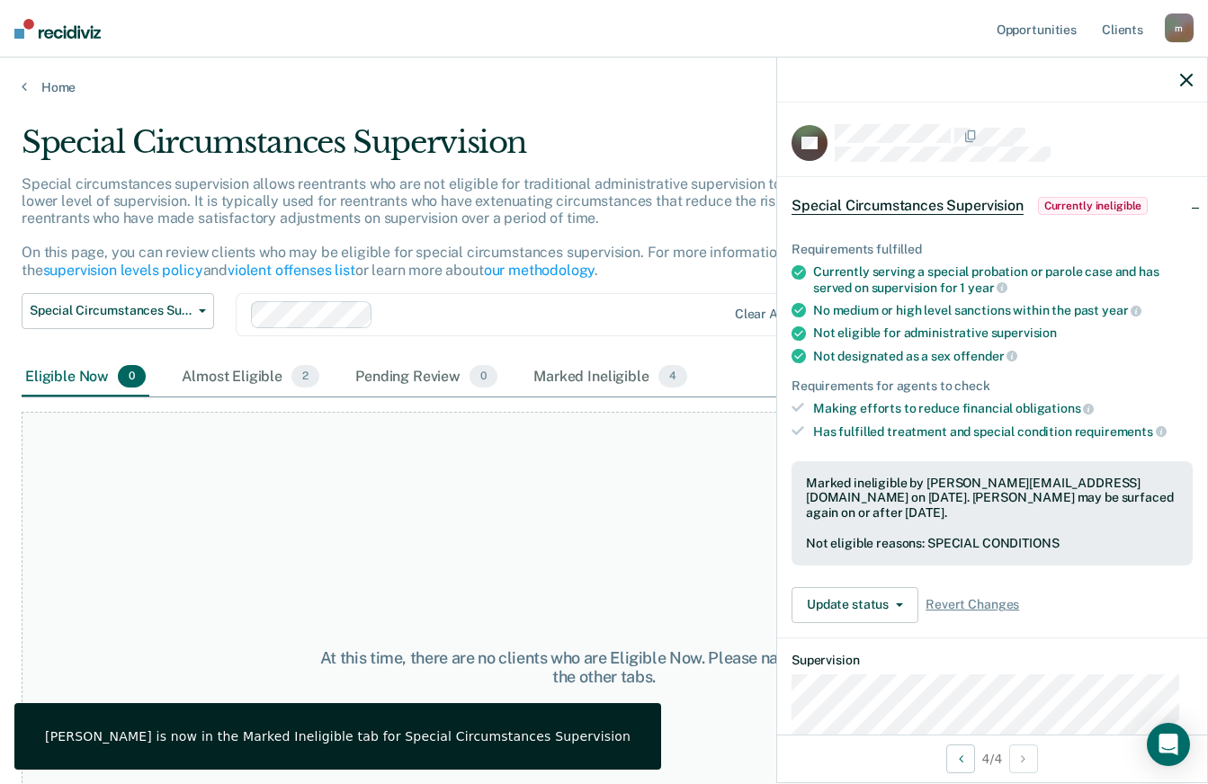
click at [675, 524] on div "At this time, there are no clients who are Eligible Now. Please navigate to one…" at bounding box center [604, 667] width 1165 height 511
